Goal: Task Accomplishment & Management: Complete application form

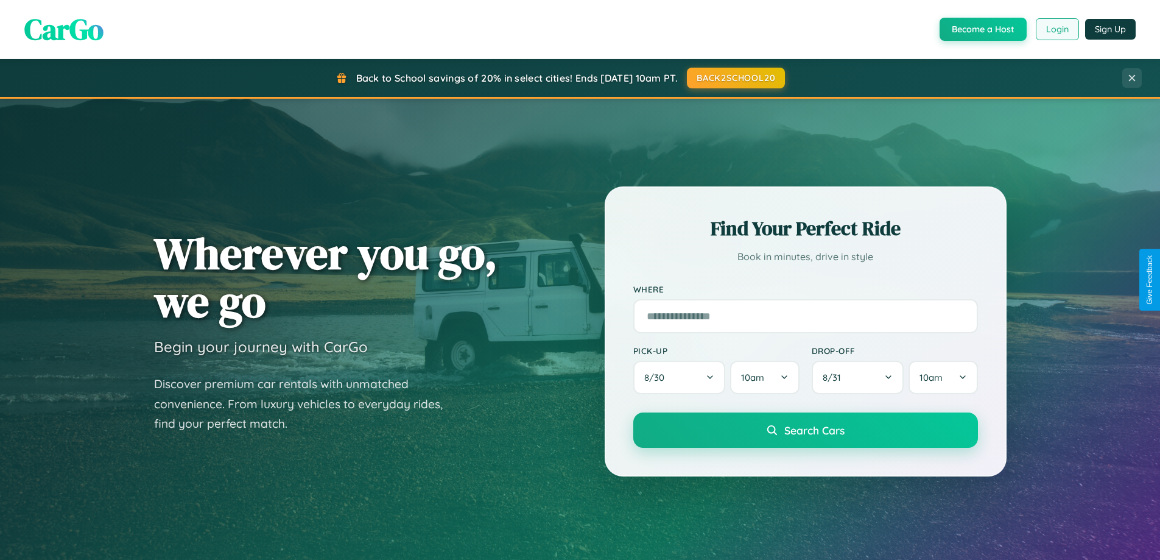
click at [1057, 29] on button "Login" at bounding box center [1057, 29] width 43 height 22
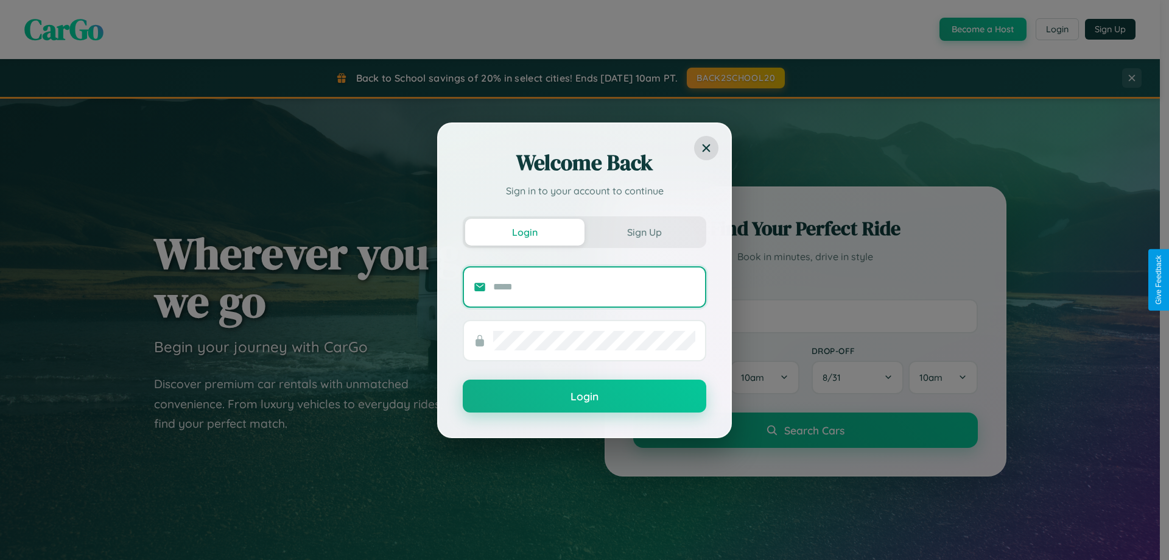
click at [594, 286] on input "text" at bounding box center [594, 286] width 202 height 19
type input "**********"
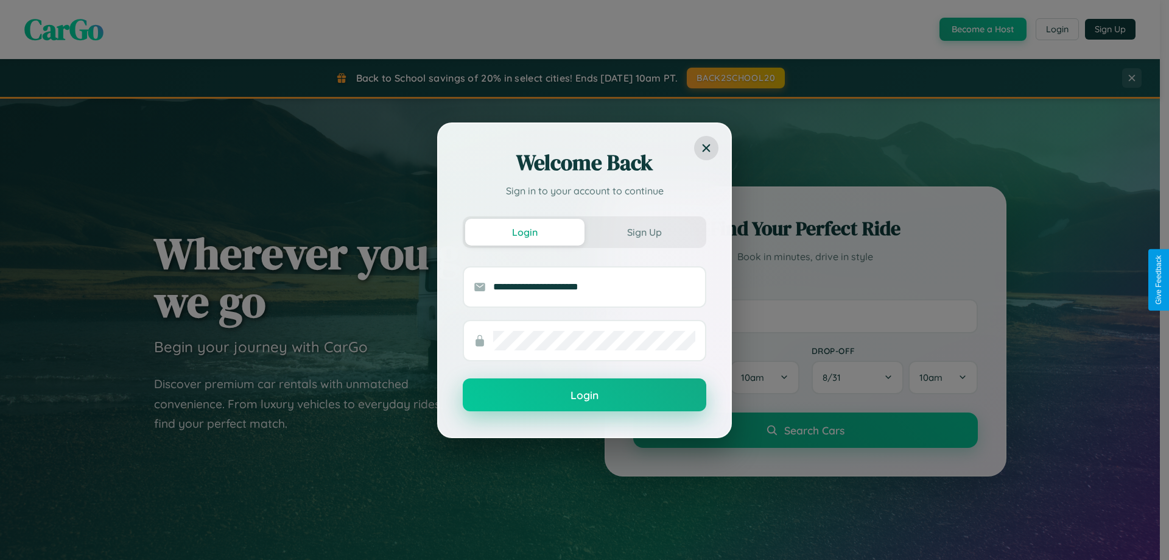
click at [585, 395] on button "Login" at bounding box center [585, 394] width 244 height 33
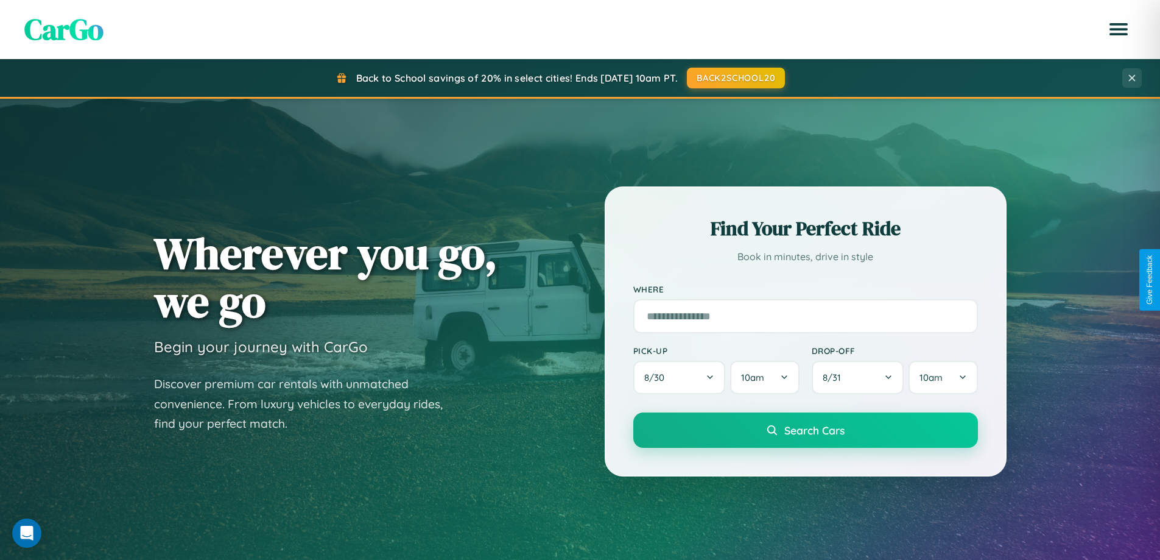
scroll to position [2344, 0]
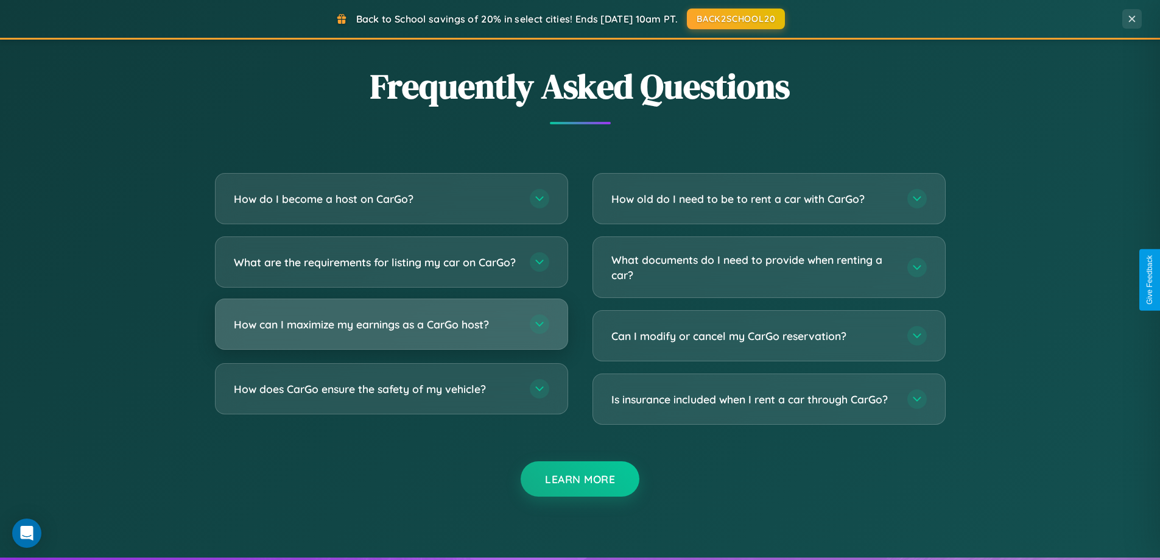
click at [391, 332] on h3 "How can I maximize my earnings as a CarGo host?" at bounding box center [376, 324] width 284 height 15
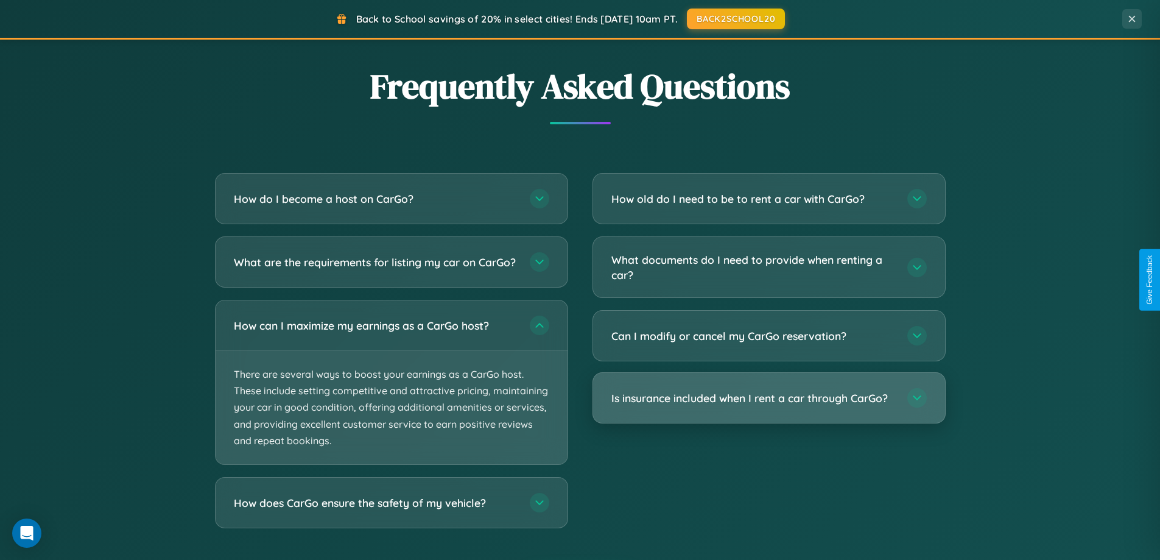
click at [769, 398] on h3 "Is insurance included when I rent a car through CarGo?" at bounding box center [754, 397] width 284 height 15
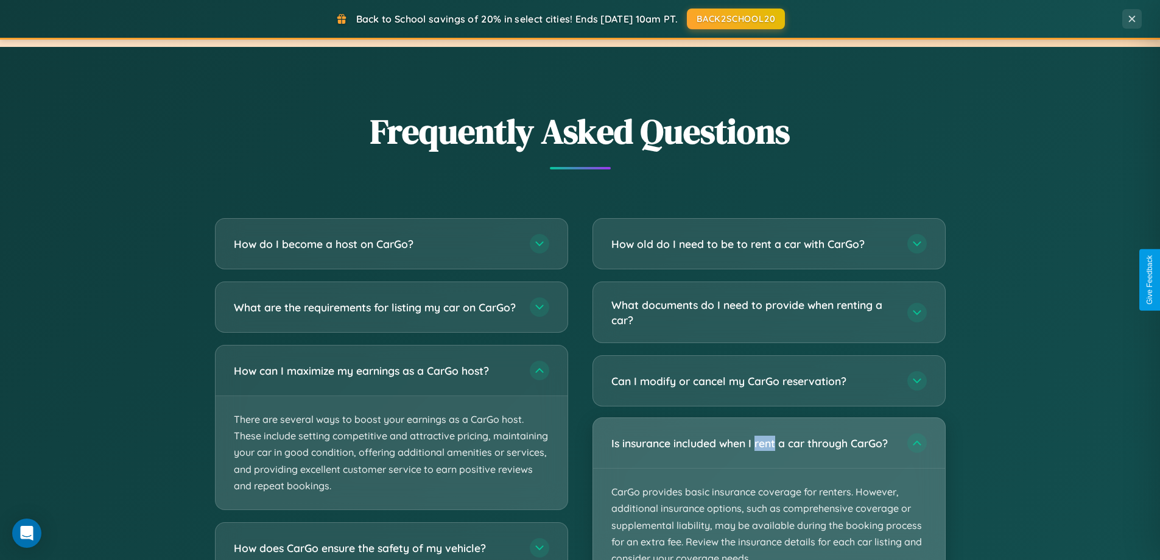
scroll to position [1957, 0]
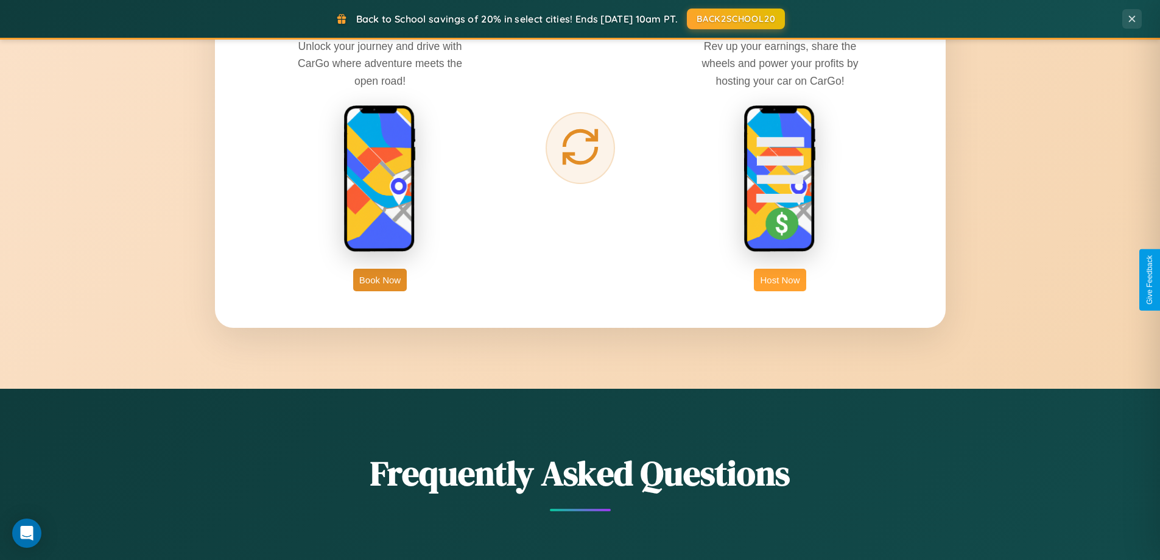
click at [780, 280] on button "Host Now" at bounding box center [780, 280] width 52 height 23
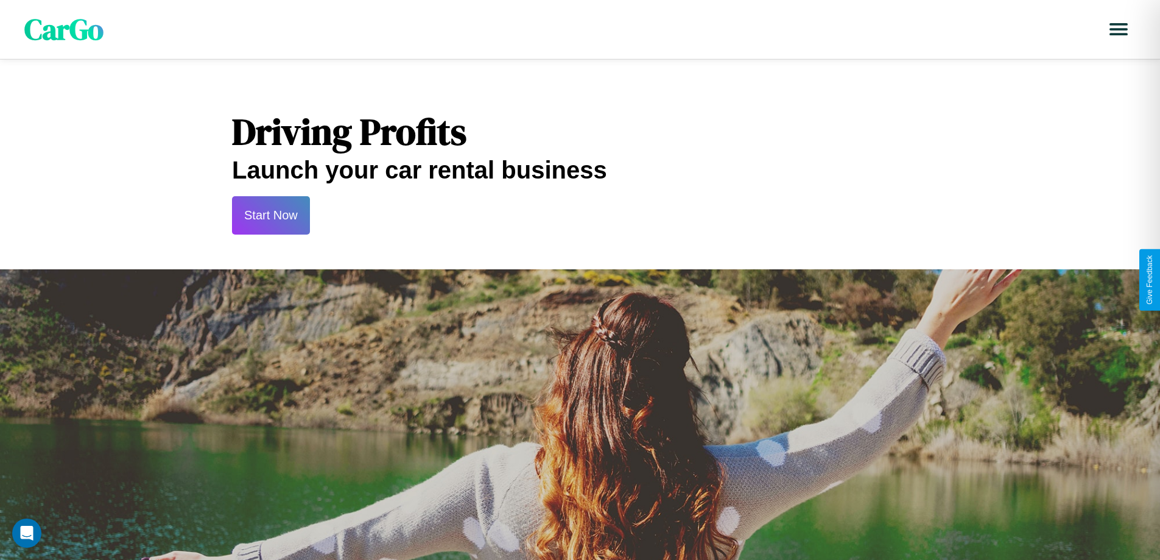
click at [270, 215] on button "Start Now" at bounding box center [271, 215] width 78 height 38
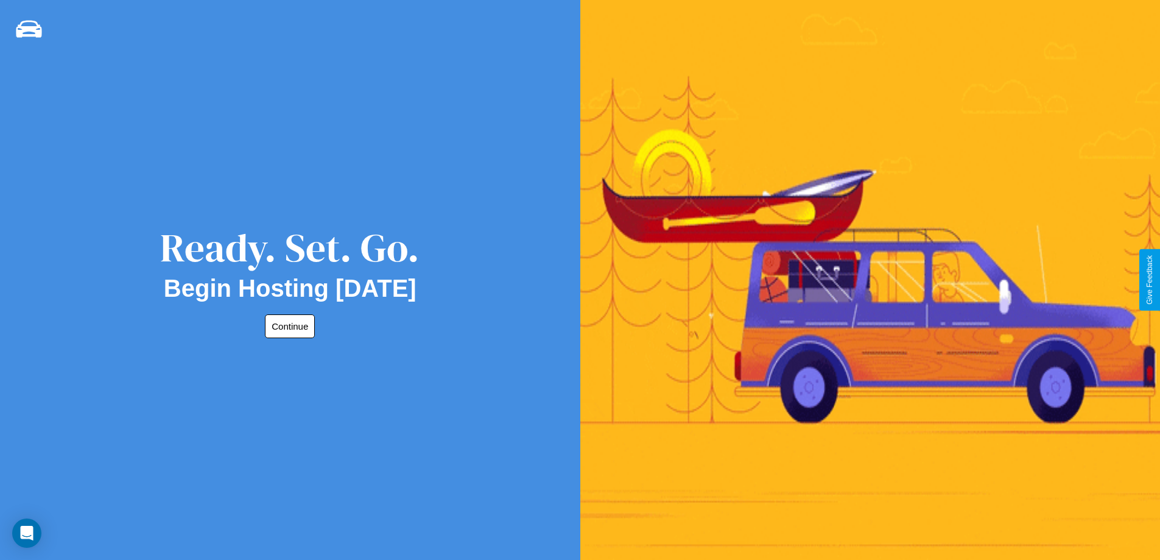
click at [287, 326] on button "Continue" at bounding box center [290, 326] width 50 height 24
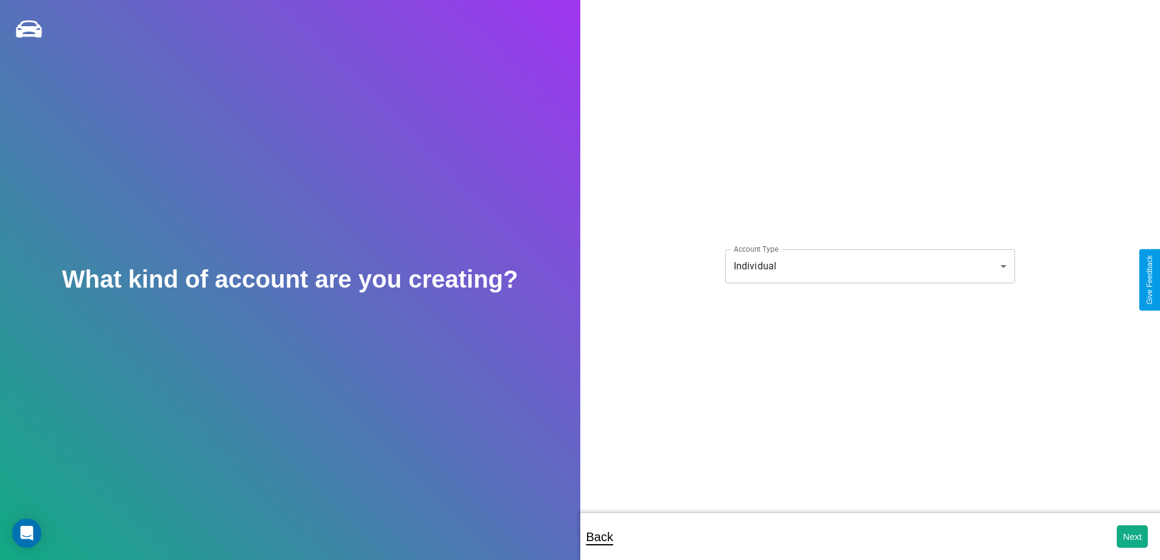
click at [870, 266] on body "**********" at bounding box center [580, 288] width 1160 height 576
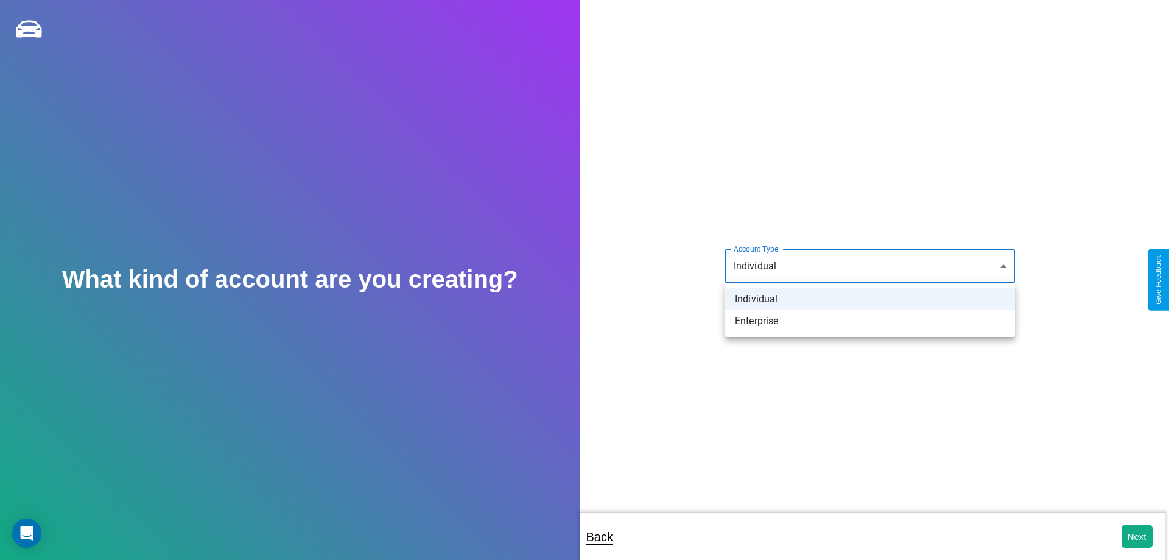
click at [870, 299] on li "Individual" at bounding box center [870, 299] width 290 height 22
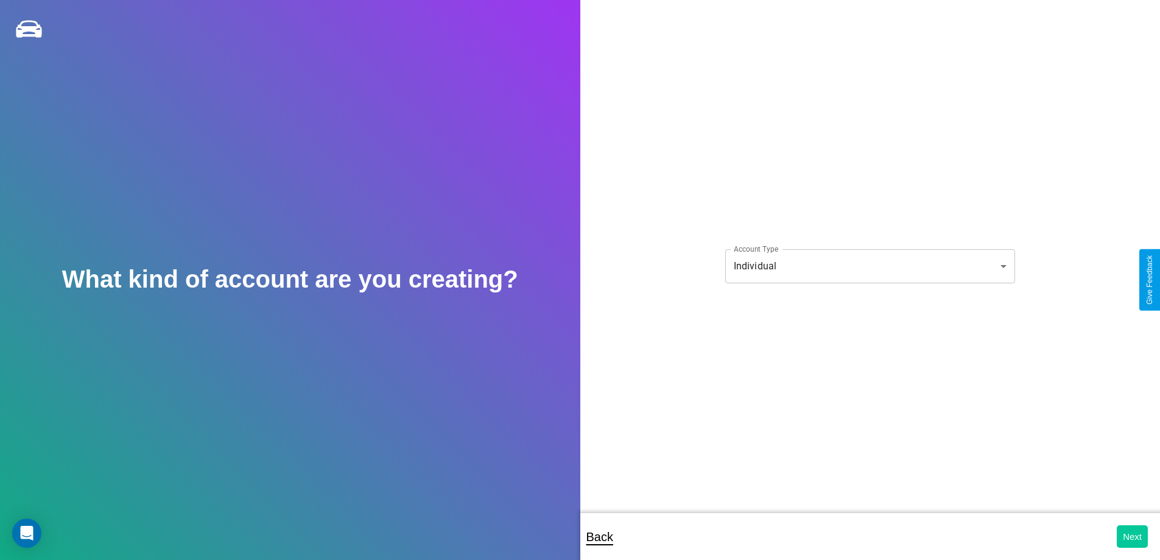
click at [1132, 536] on button "Next" at bounding box center [1132, 536] width 31 height 23
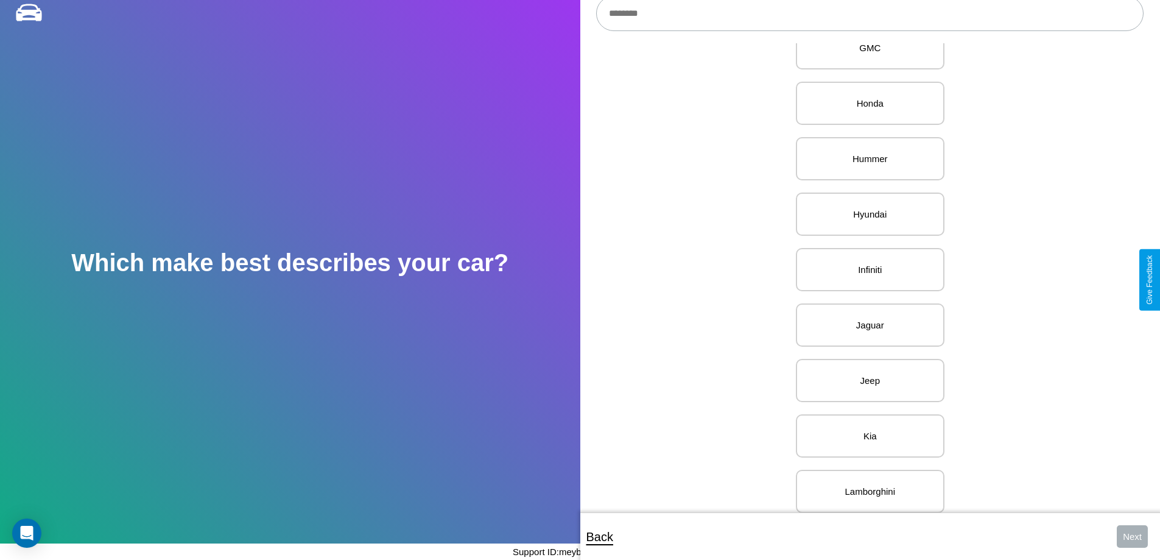
scroll to position [1498, 0]
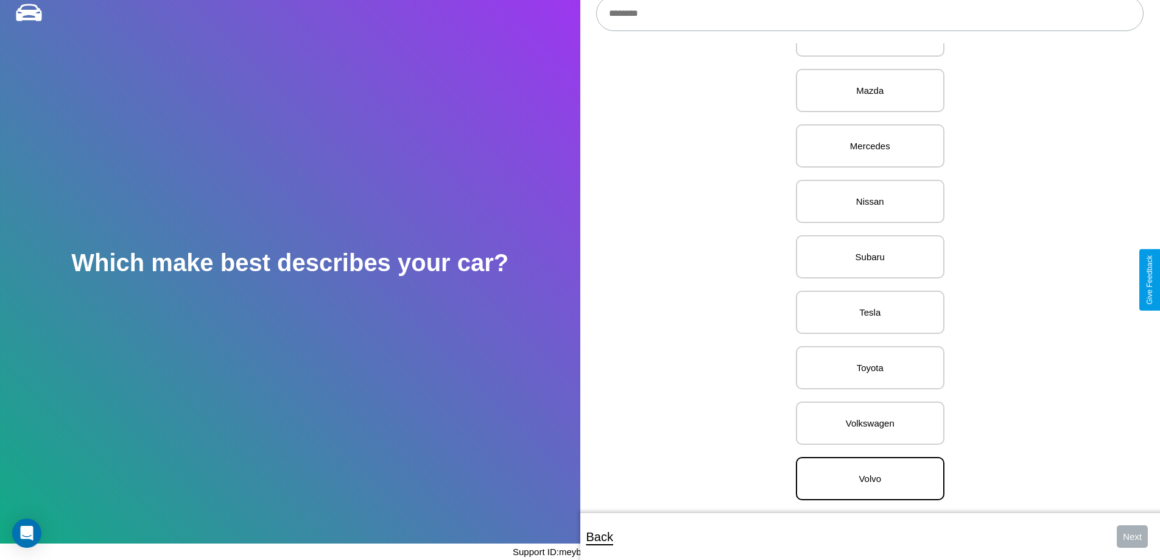
click at [866, 470] on p "Volvo" at bounding box center [870, 478] width 122 height 16
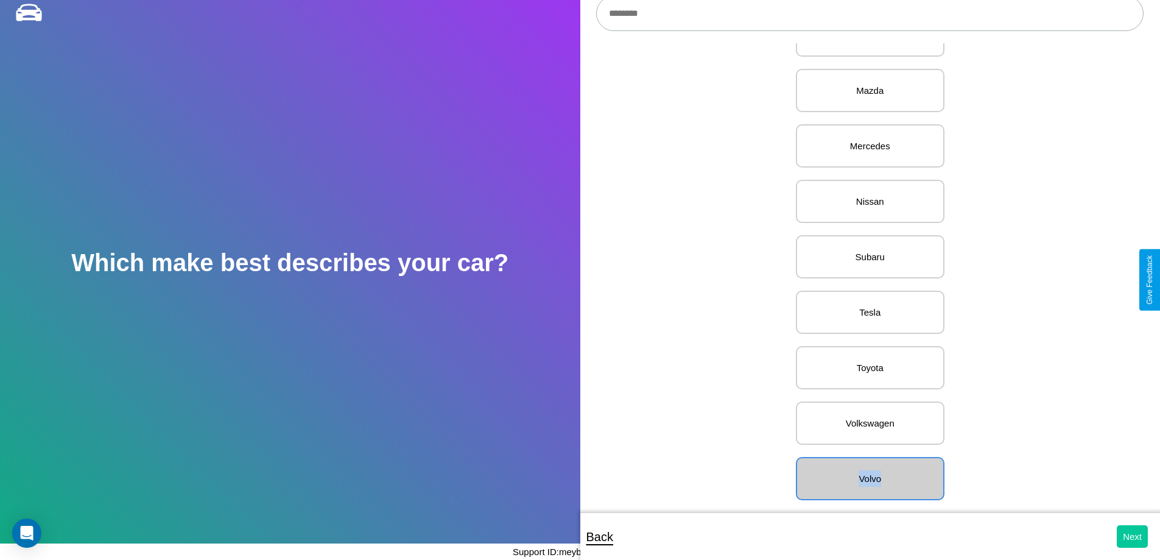
click at [1132, 536] on button "Next" at bounding box center [1132, 536] width 31 height 23
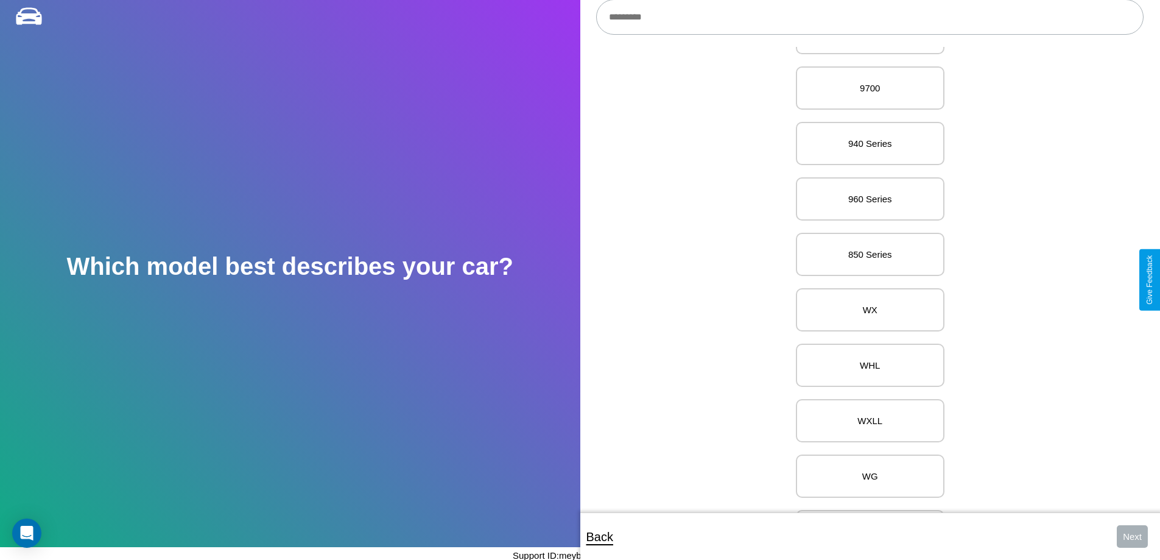
scroll to position [3299, 0]
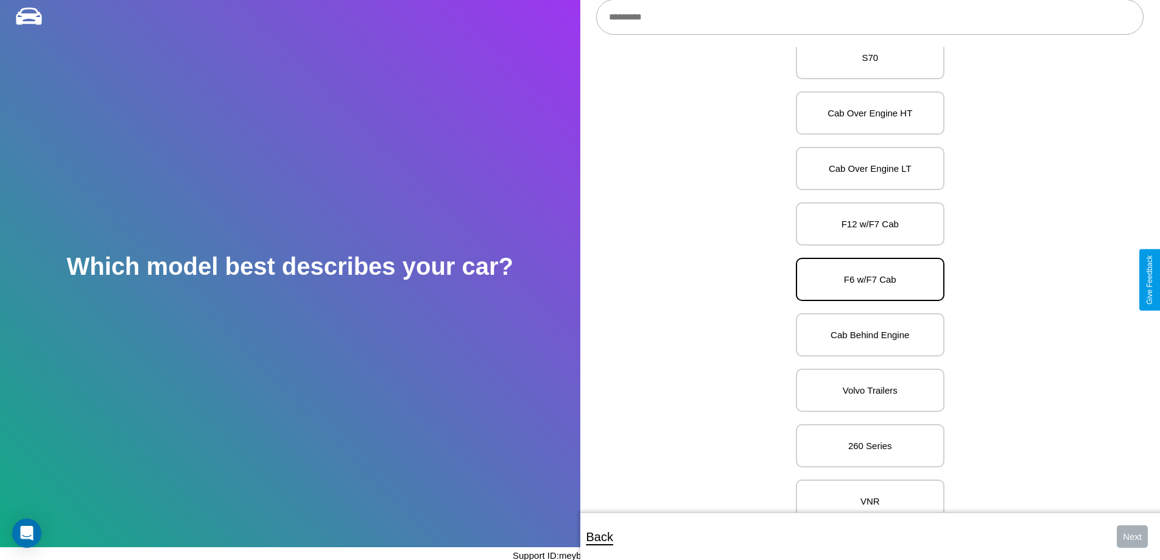
click at [866, 280] on p "F6 w/F7 Cab" at bounding box center [870, 279] width 122 height 16
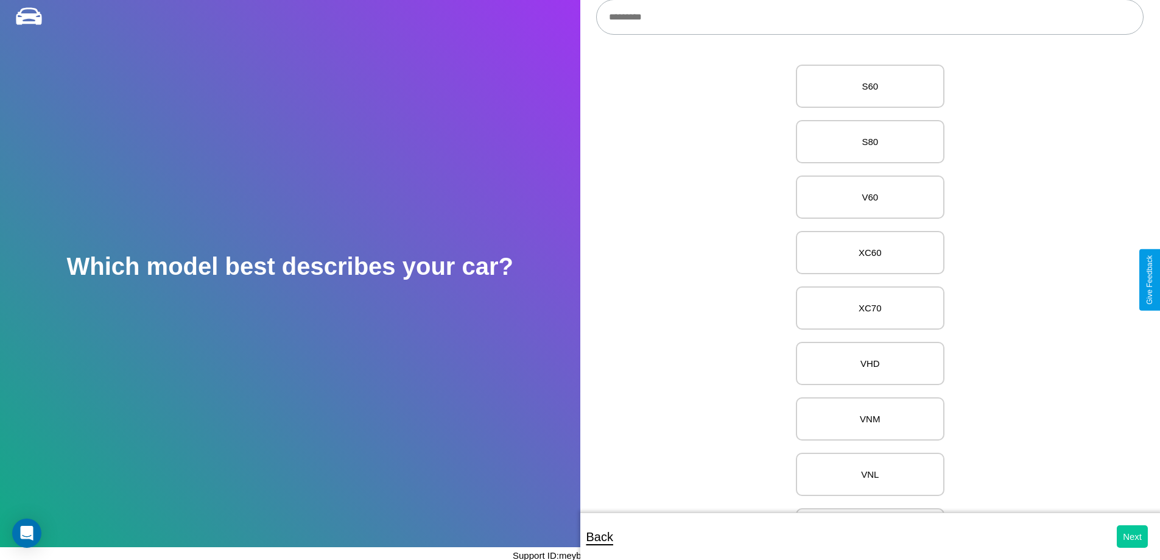
click at [1132, 536] on button "Next" at bounding box center [1132, 536] width 31 height 23
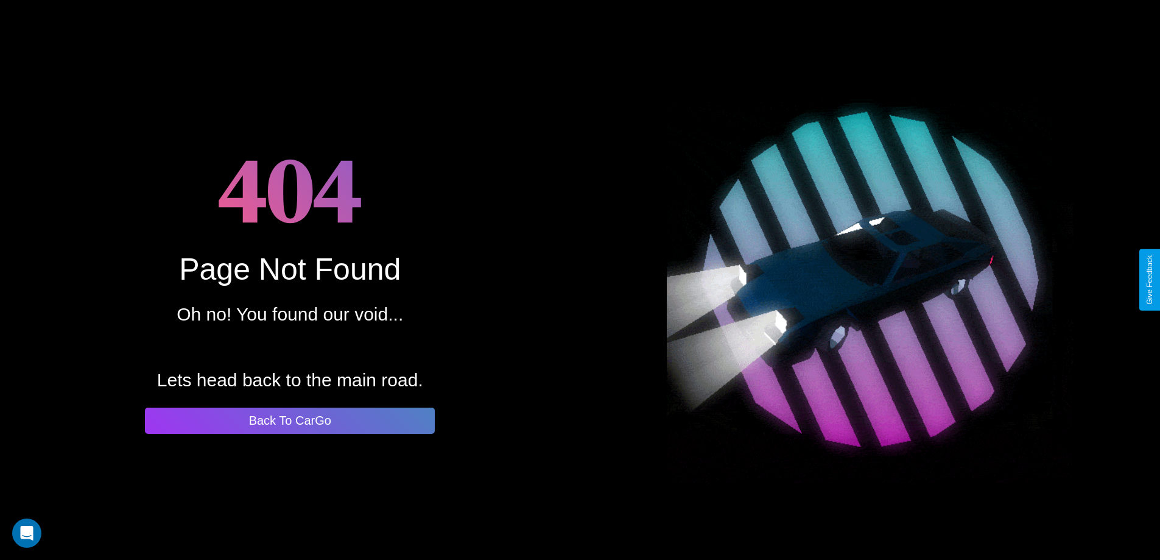
click at [290, 420] on button "Back To CarGo" at bounding box center [290, 420] width 290 height 26
